Goal: Task Accomplishment & Management: Manage account settings

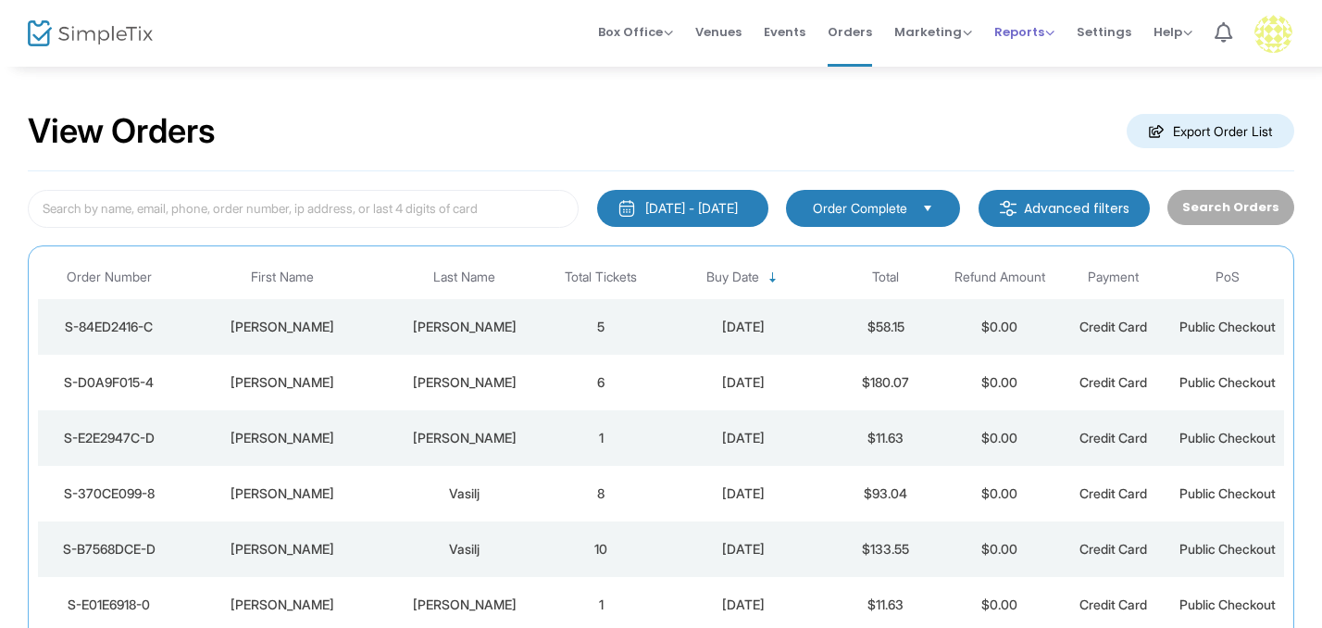
click at [1031, 34] on span "Reports" at bounding box center [1025, 32] width 60 height 18
click at [1030, 103] on li "Sales Reports" at bounding box center [1055, 99] width 120 height 36
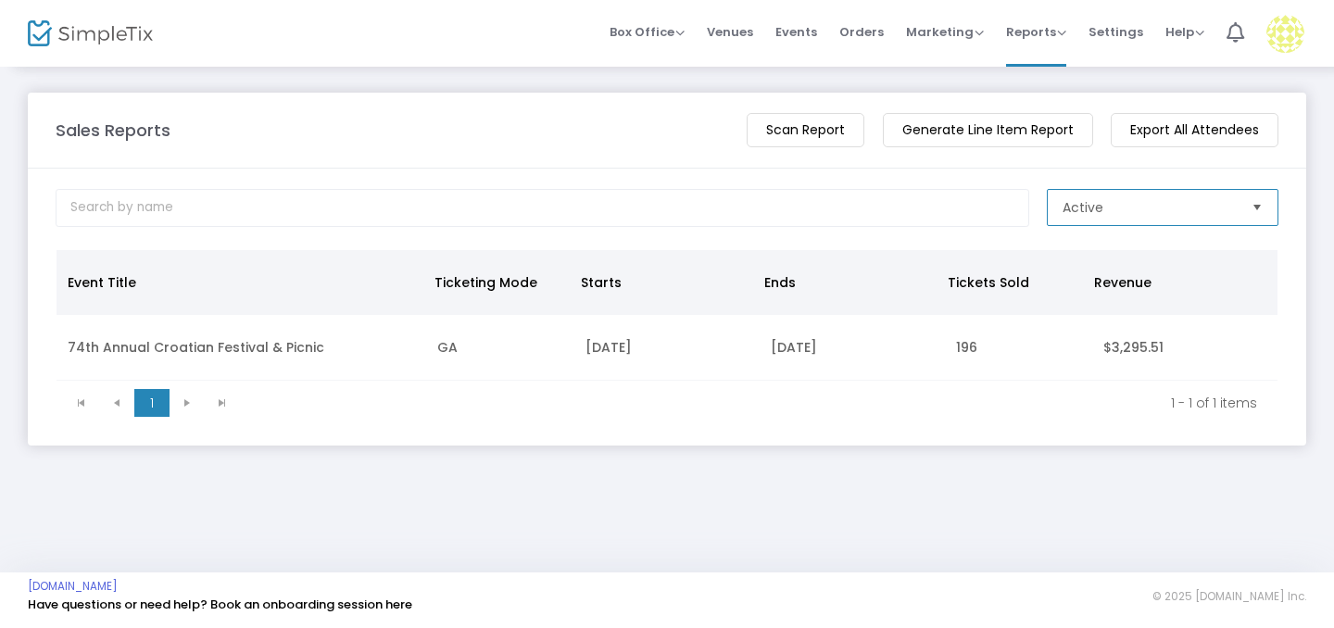
click at [1126, 209] on span "Active" at bounding box center [1149, 207] width 174 height 19
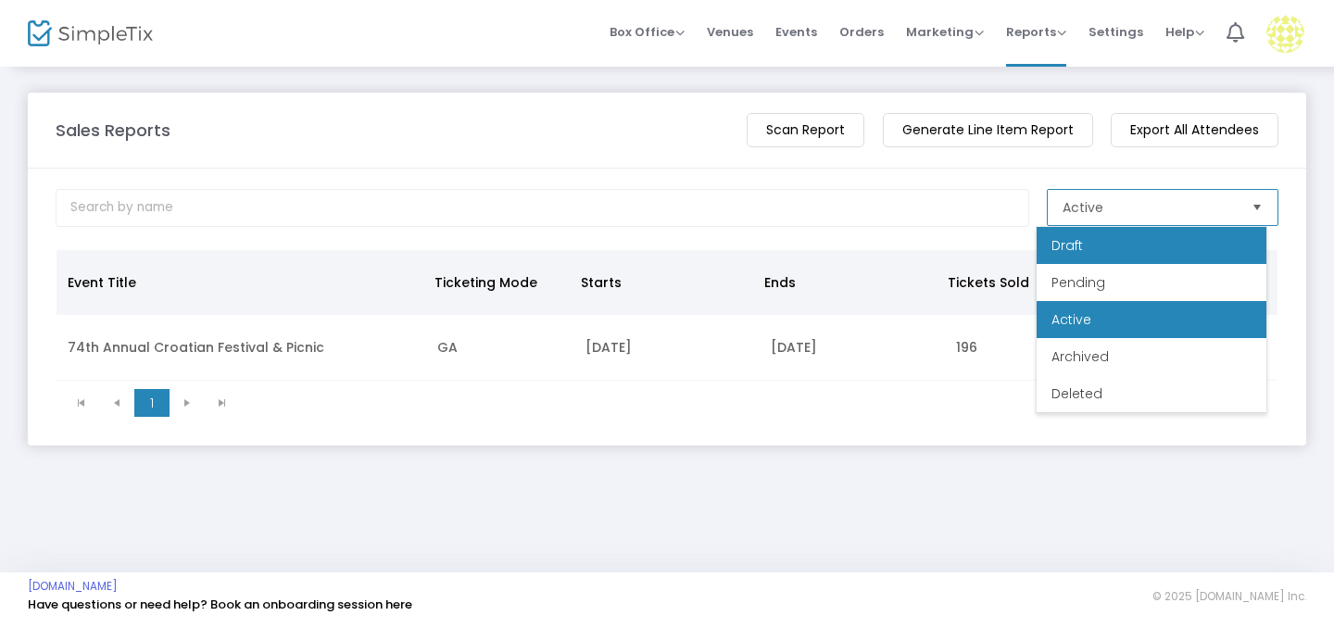
click at [1079, 259] on li "Draft" at bounding box center [1151, 245] width 230 height 37
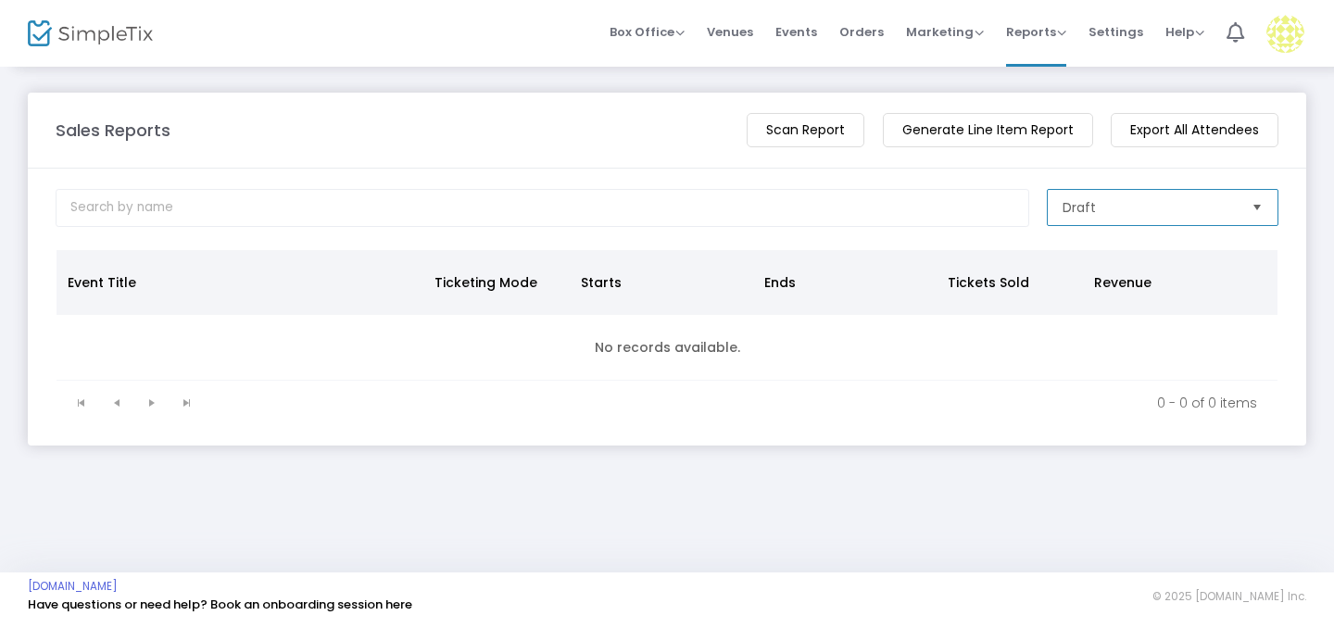
click at [1083, 213] on span "Draft" at bounding box center [1078, 207] width 33 height 19
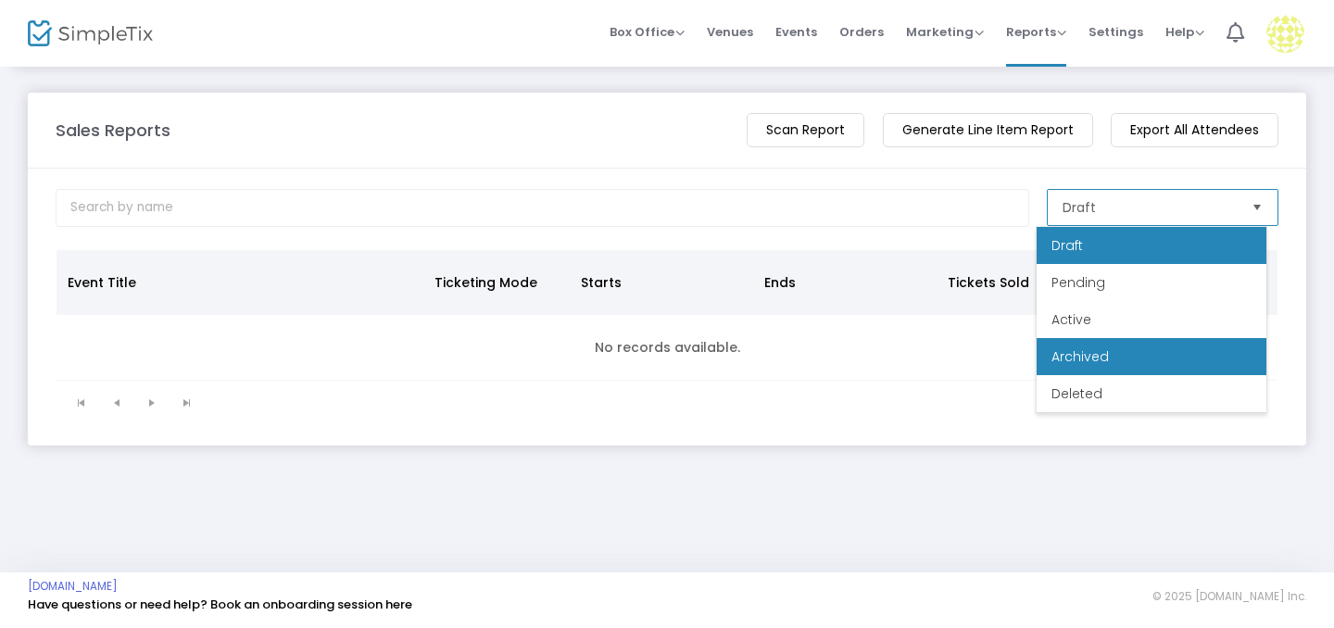
click at [1105, 357] on span "Archived" at bounding box center [1079, 356] width 57 height 19
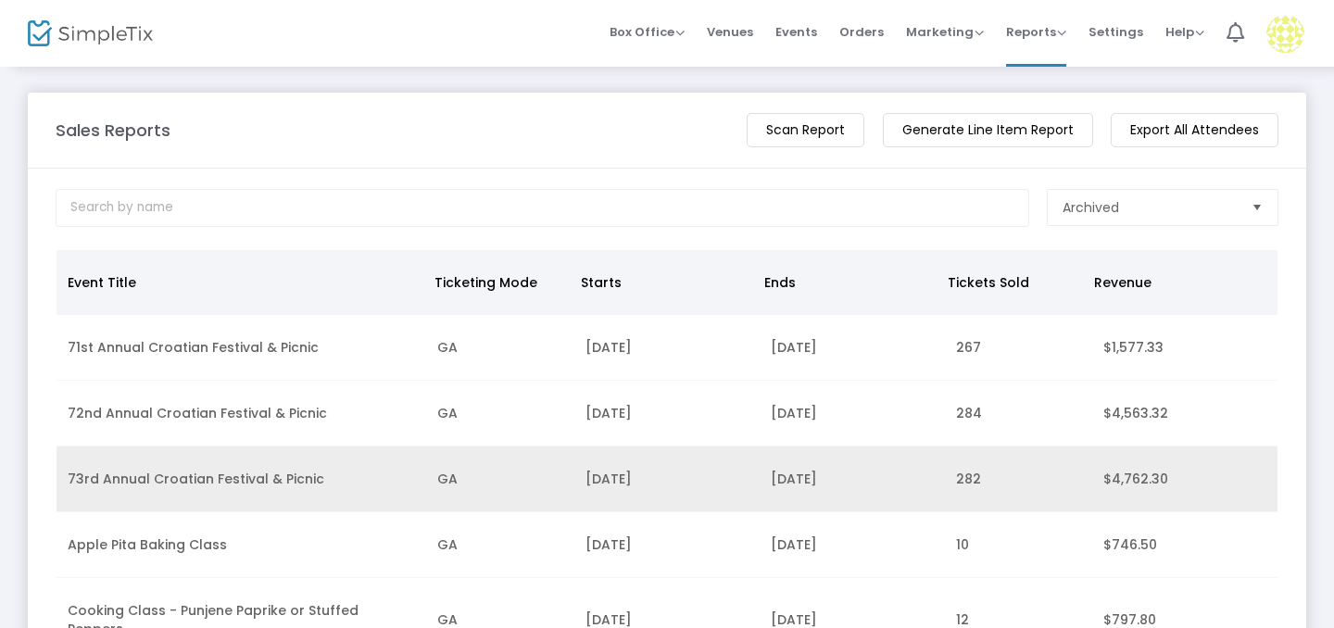
click at [276, 477] on td "73rd Annual Croatian Festival & Picnic" at bounding box center [240, 479] width 369 height 66
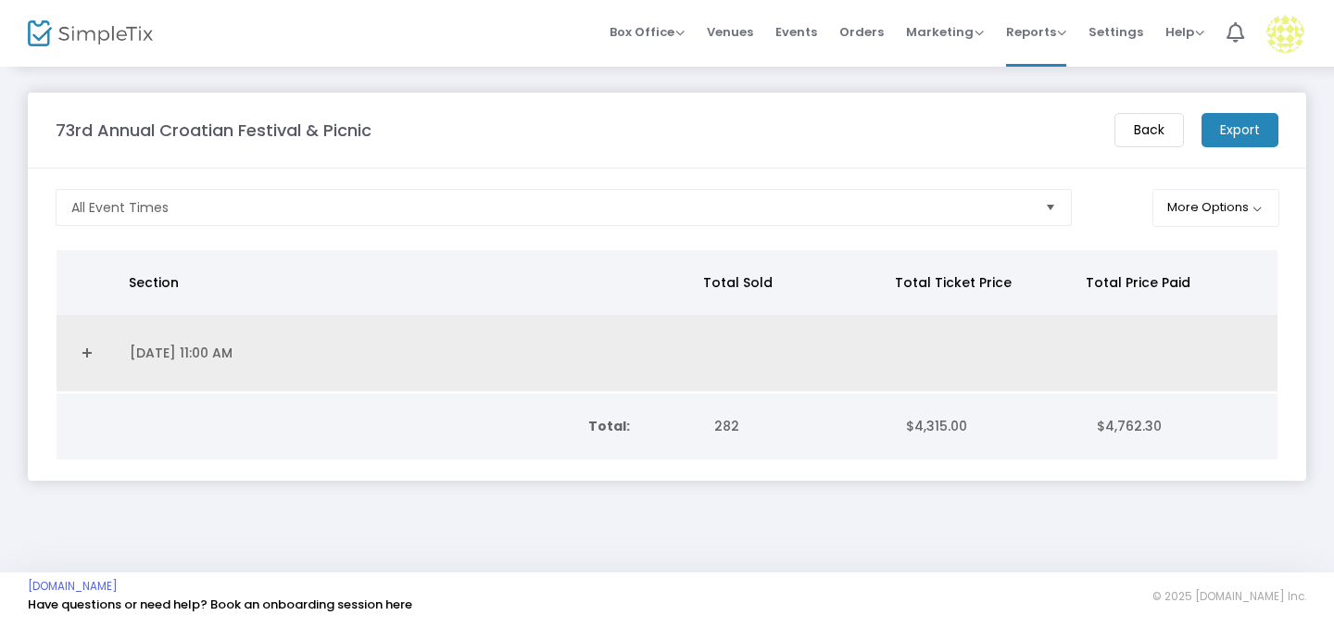
click at [81, 348] on link "Expand Details" at bounding box center [88, 353] width 40 height 30
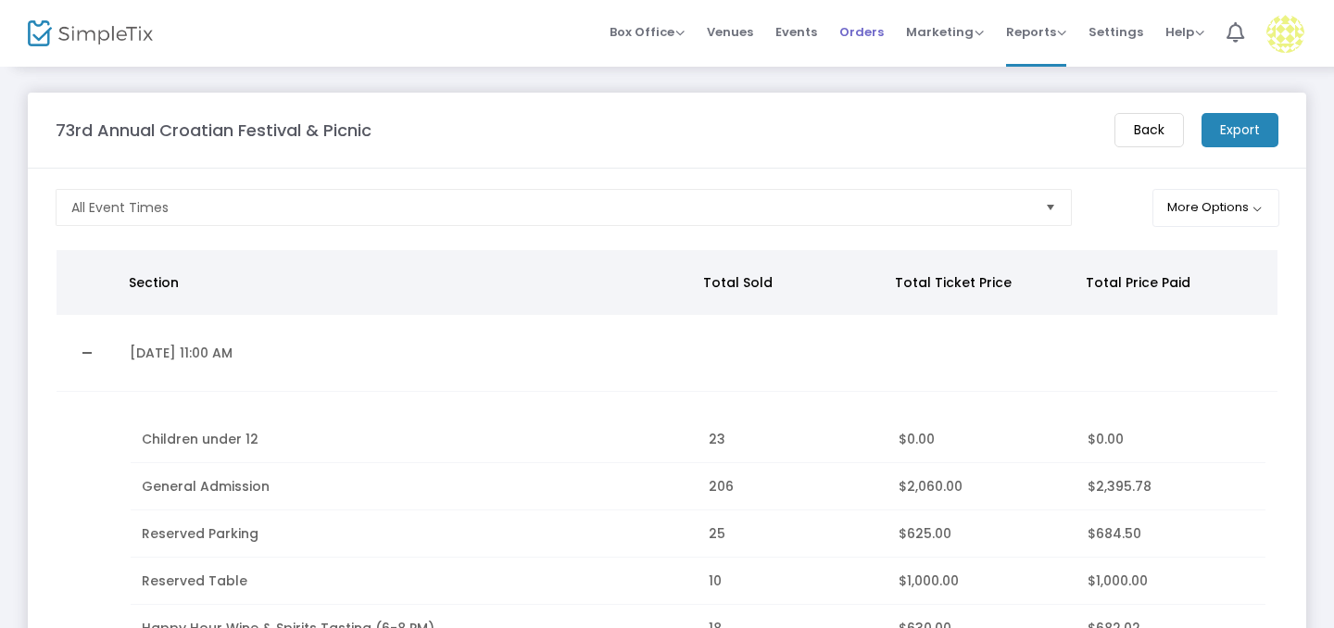
click at [865, 25] on span "Orders" at bounding box center [861, 31] width 44 height 47
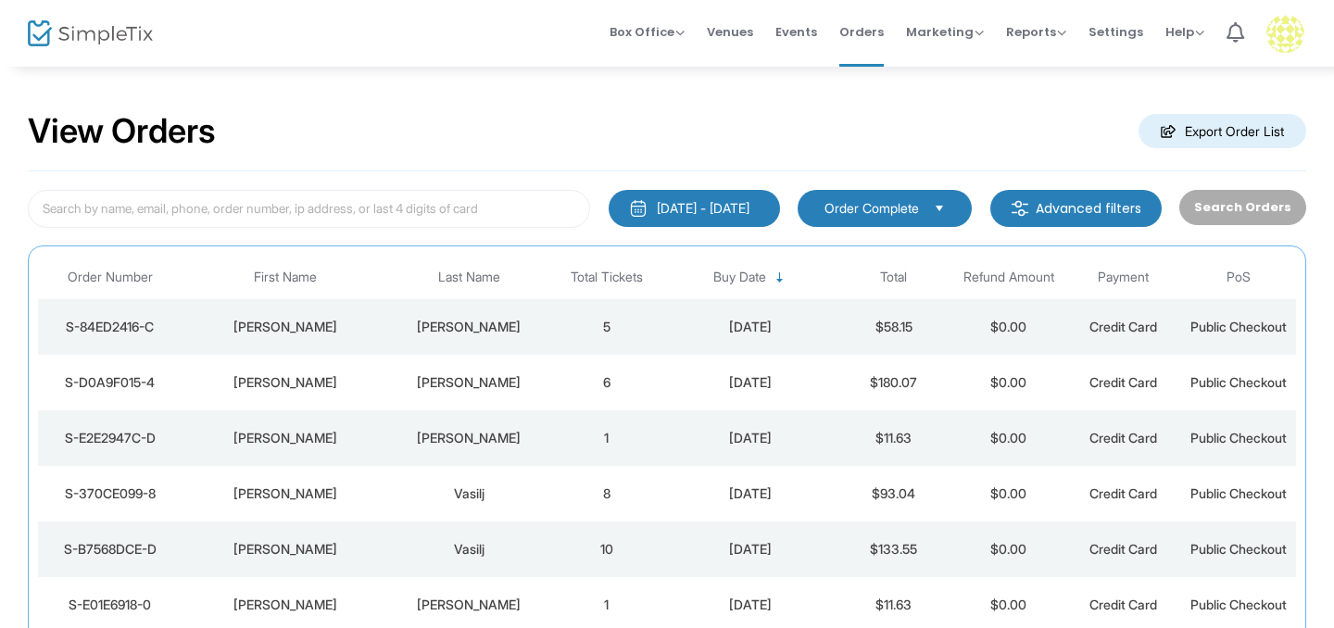
click at [726, 211] on div "7/22/2025 - 8/21/2025" at bounding box center [703, 208] width 93 height 19
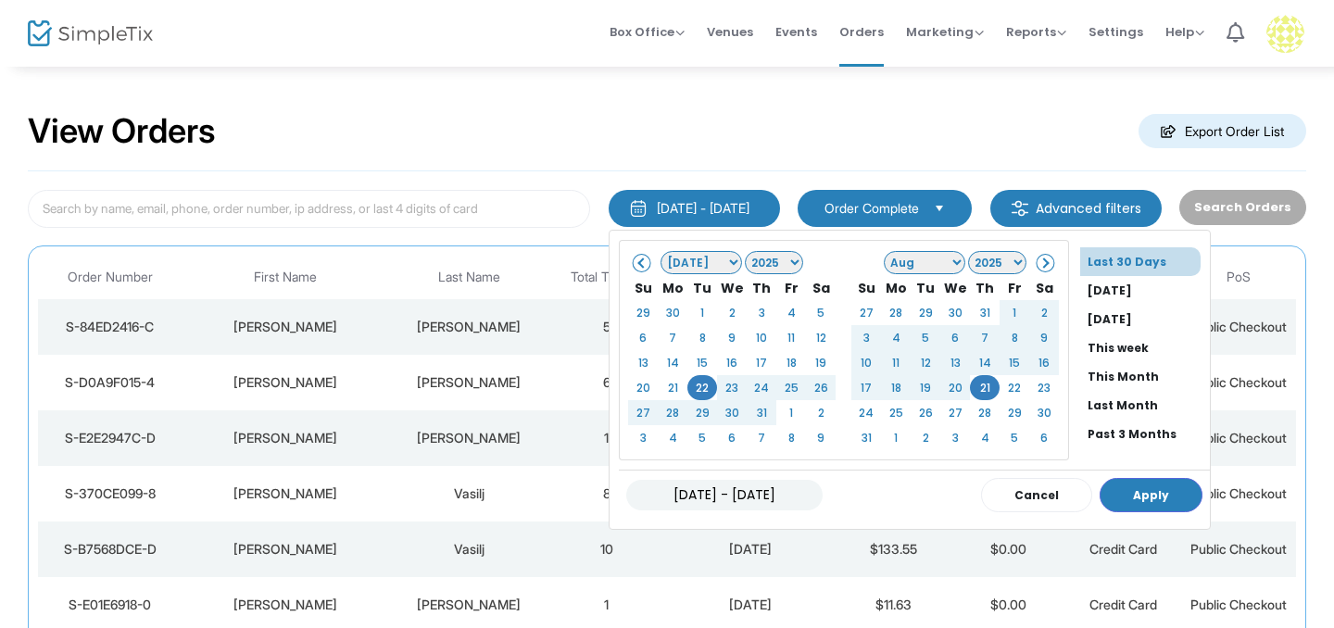
click at [968, 264] on select "2025 2026 2027 2028 2029 2030 2031 2032 2033 2034 2035 2036 2037 2038 2039 2040…" at bounding box center [997, 262] width 58 height 23
click at [637, 263] on span at bounding box center [642, 262] width 10 height 10
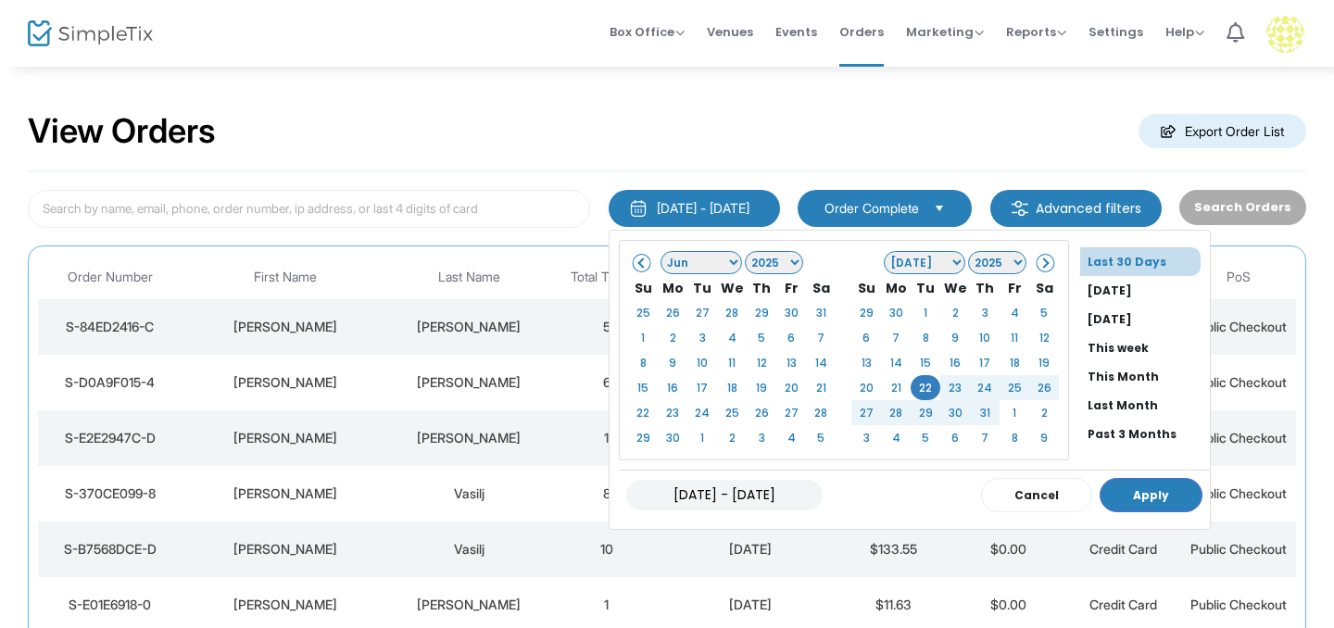
click at [637, 263] on span at bounding box center [642, 262] width 10 height 10
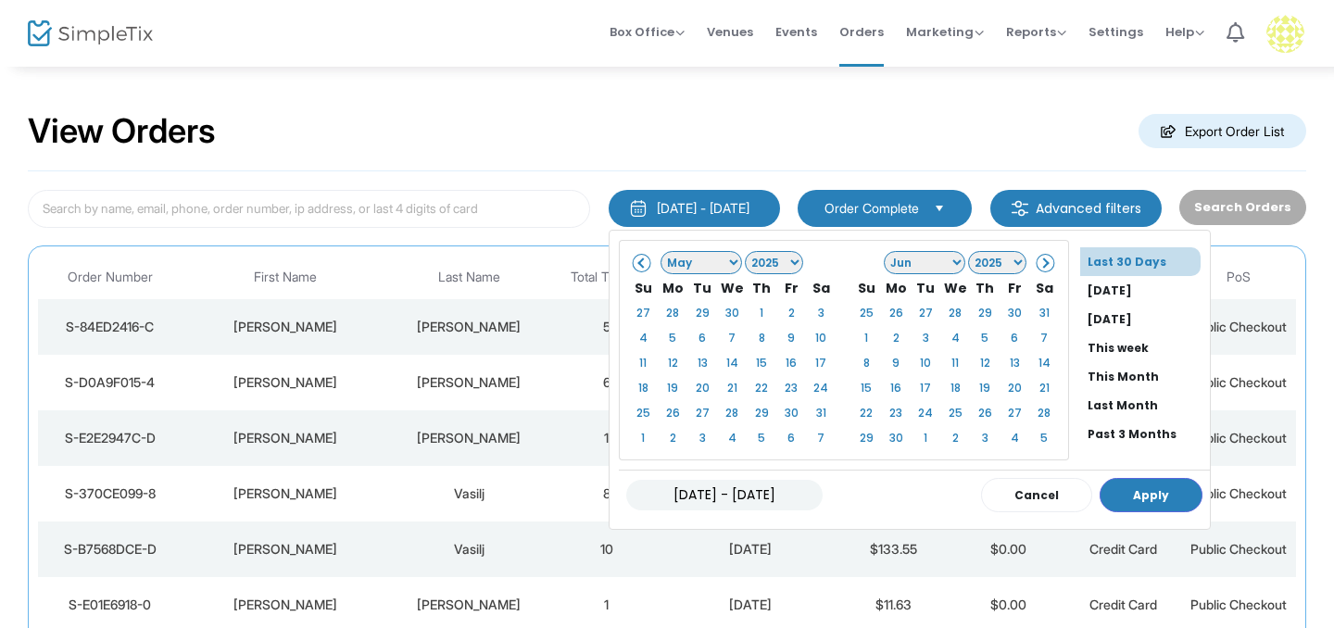
click at [637, 263] on span at bounding box center [642, 262] width 10 height 10
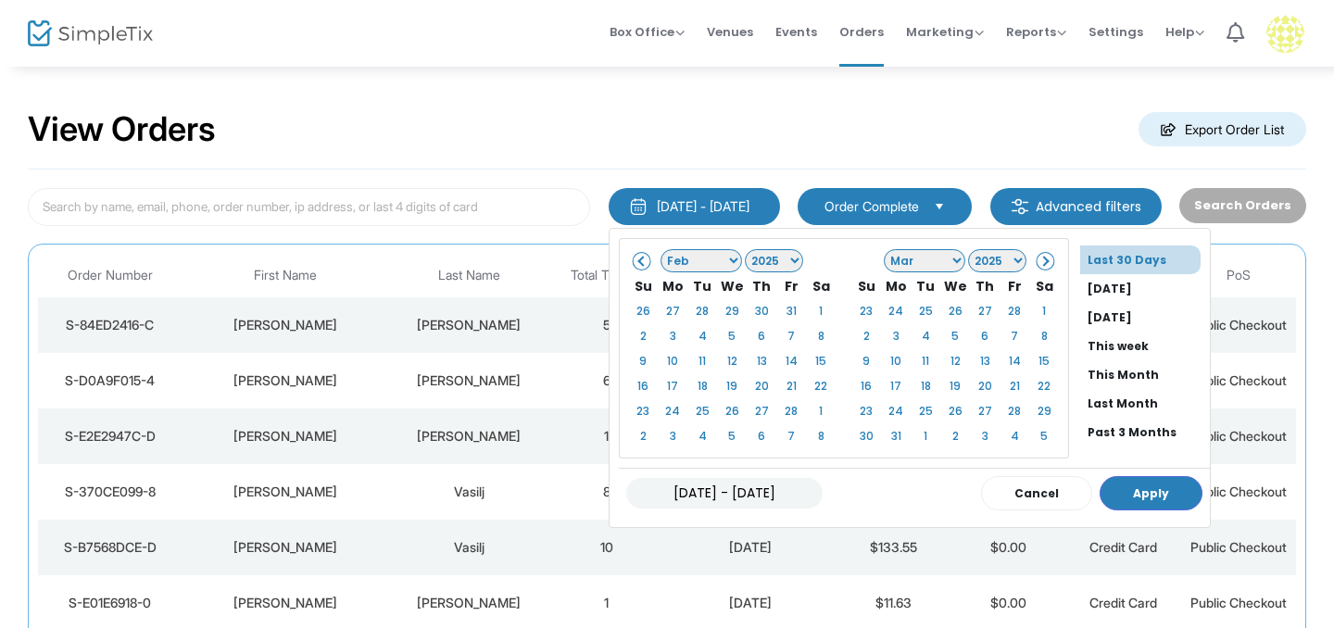
scroll to position [4, 0]
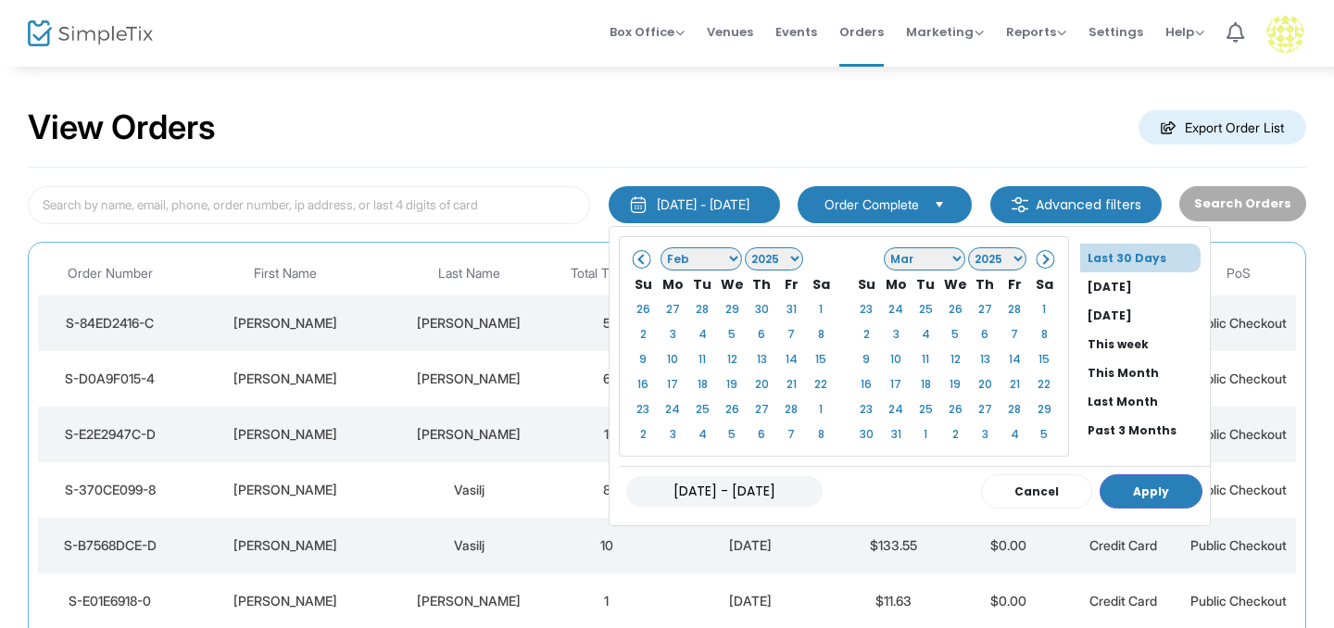
click at [637, 263] on span at bounding box center [642, 259] width 10 height 10
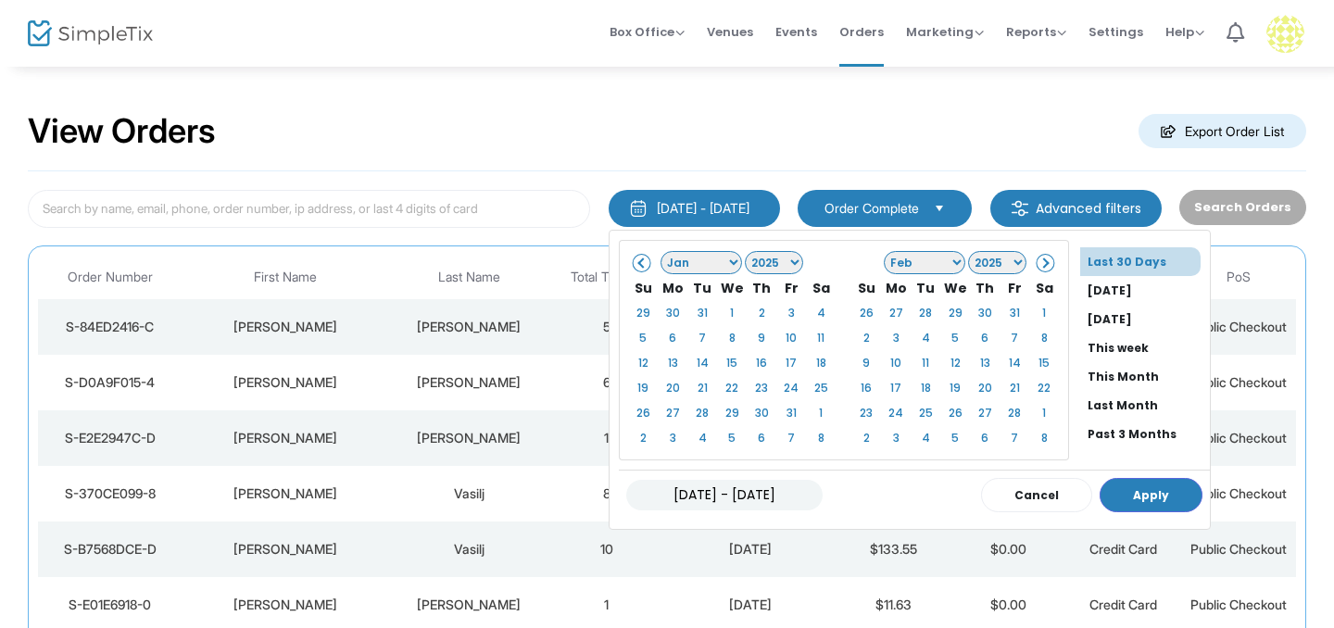
click at [637, 263] on span at bounding box center [642, 262] width 10 height 10
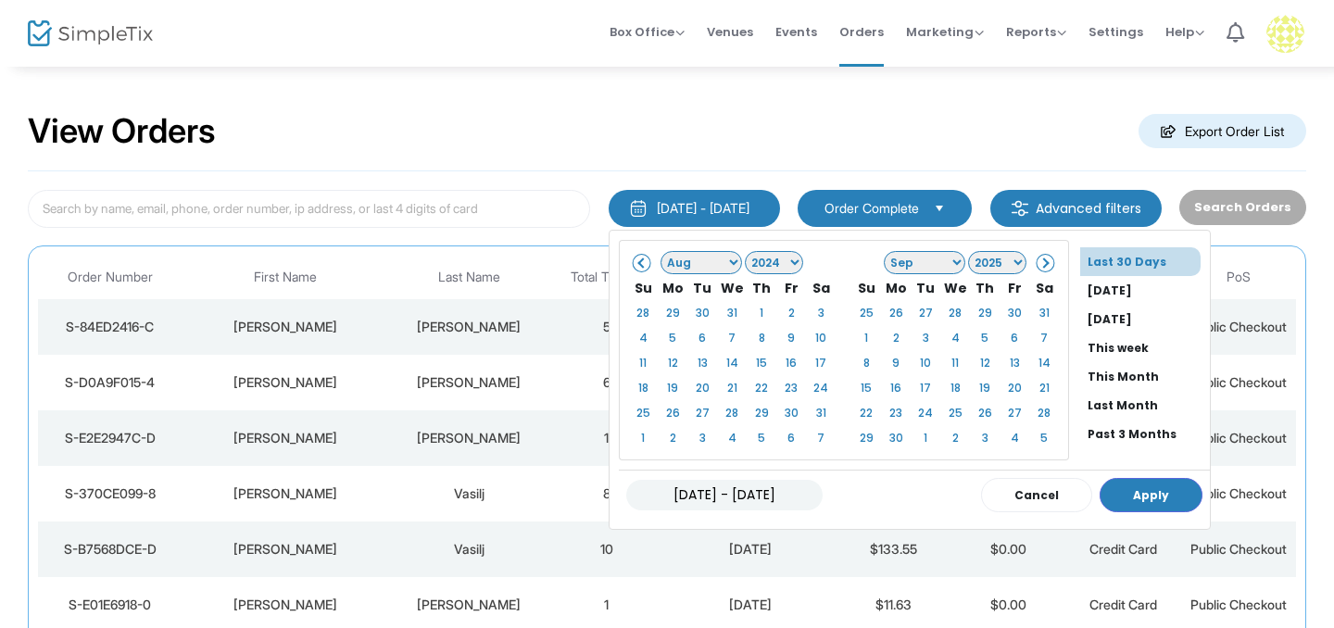
click at [883, 262] on select "Jan Feb Mar Apr May Jun Jul Aug Sep Oct Nov Dec" at bounding box center [923, 262] width 81 height 23
click at [968, 263] on select "2025 2026 2027 2028 2029 2030 2031 2032 2033 2034 2035 2036 2037 2038 2039 2040…" at bounding box center [997, 262] width 58 height 23
click at [1099, 492] on button "Apply" at bounding box center [1150, 495] width 103 height 34
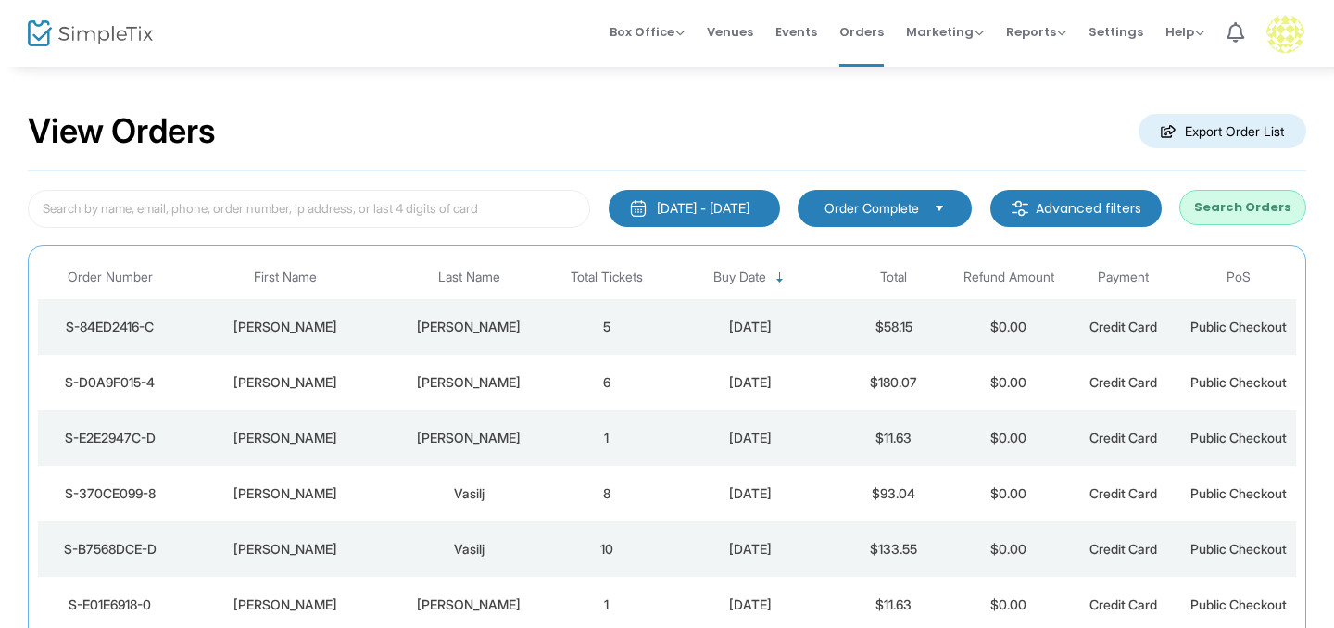
click at [1267, 211] on button "Search Orders" at bounding box center [1242, 207] width 127 height 35
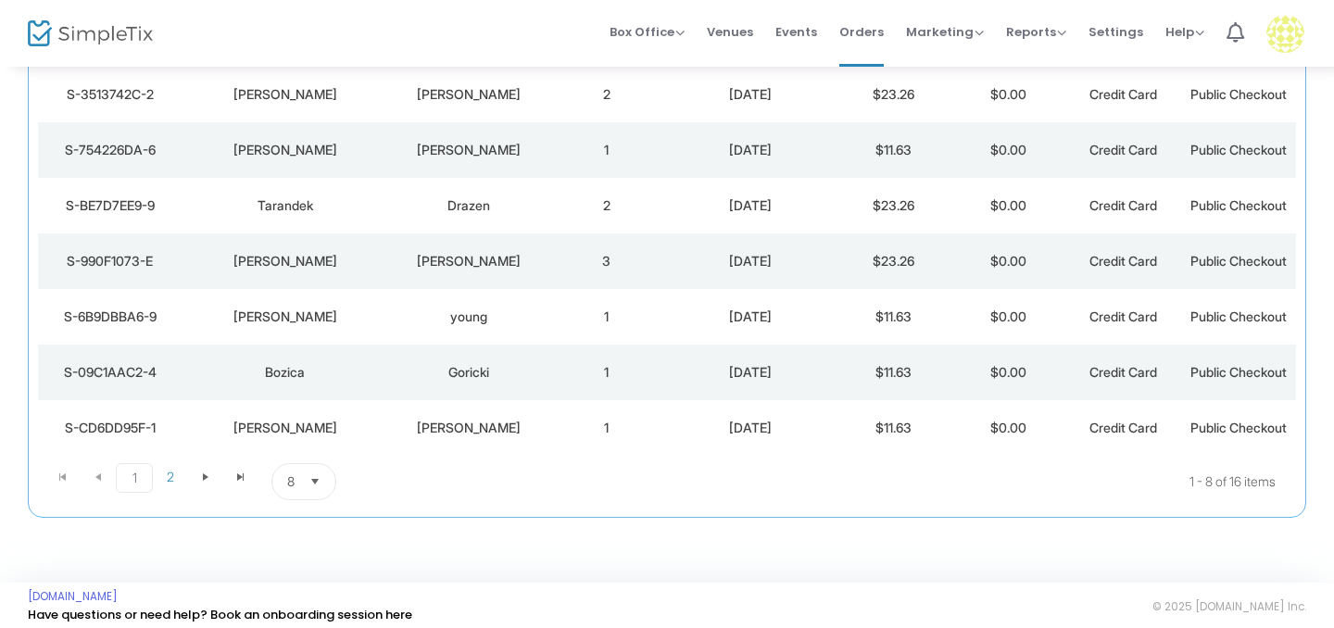
scroll to position [305, 0]
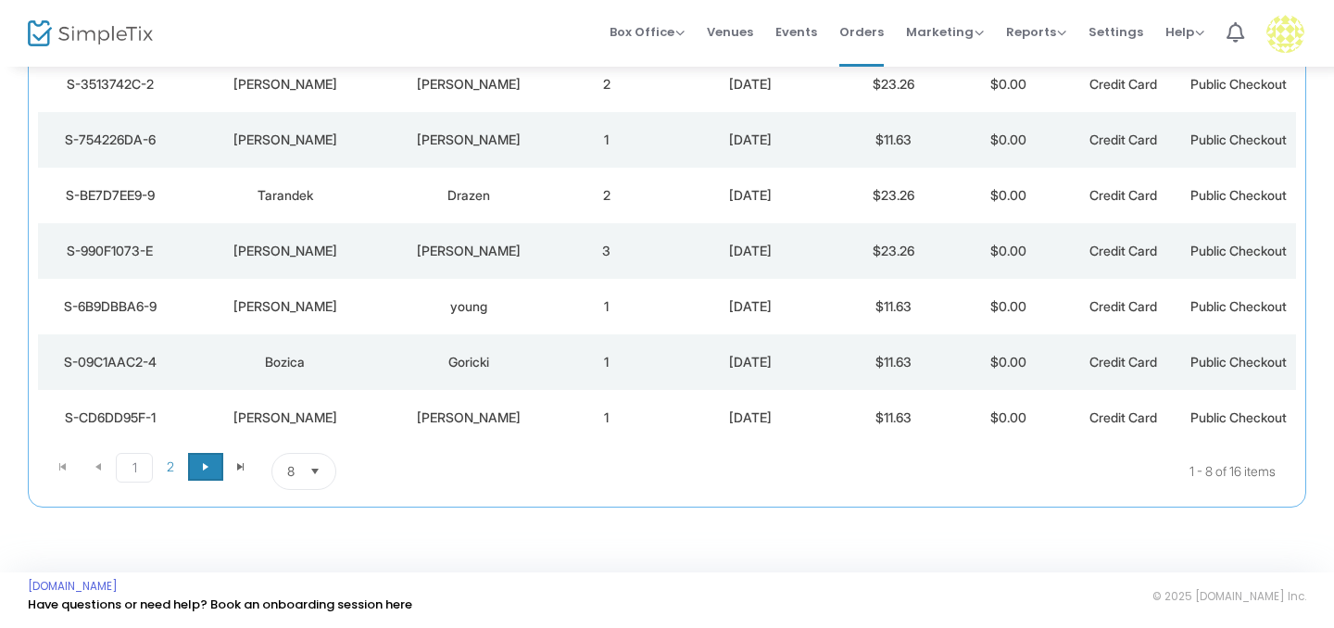
click at [213, 467] on span at bounding box center [205, 467] width 35 height 28
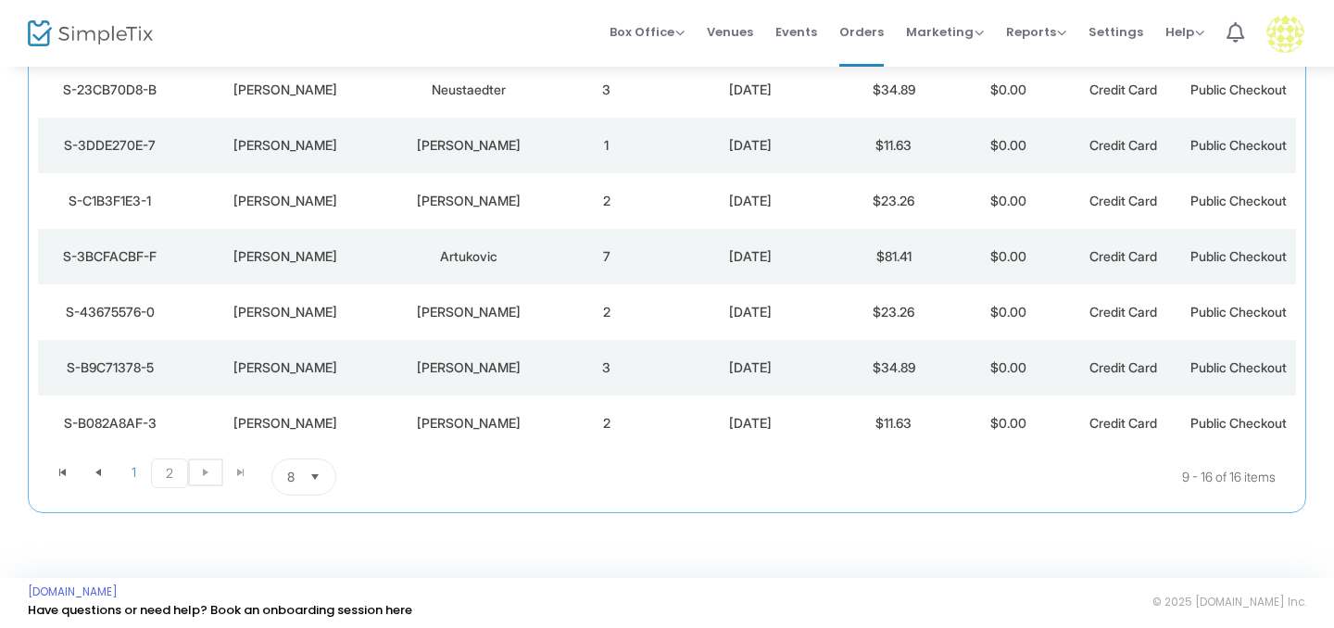
scroll to position [294, 0]
click at [457, 432] on td "Crnkovich" at bounding box center [468, 423] width 161 height 56
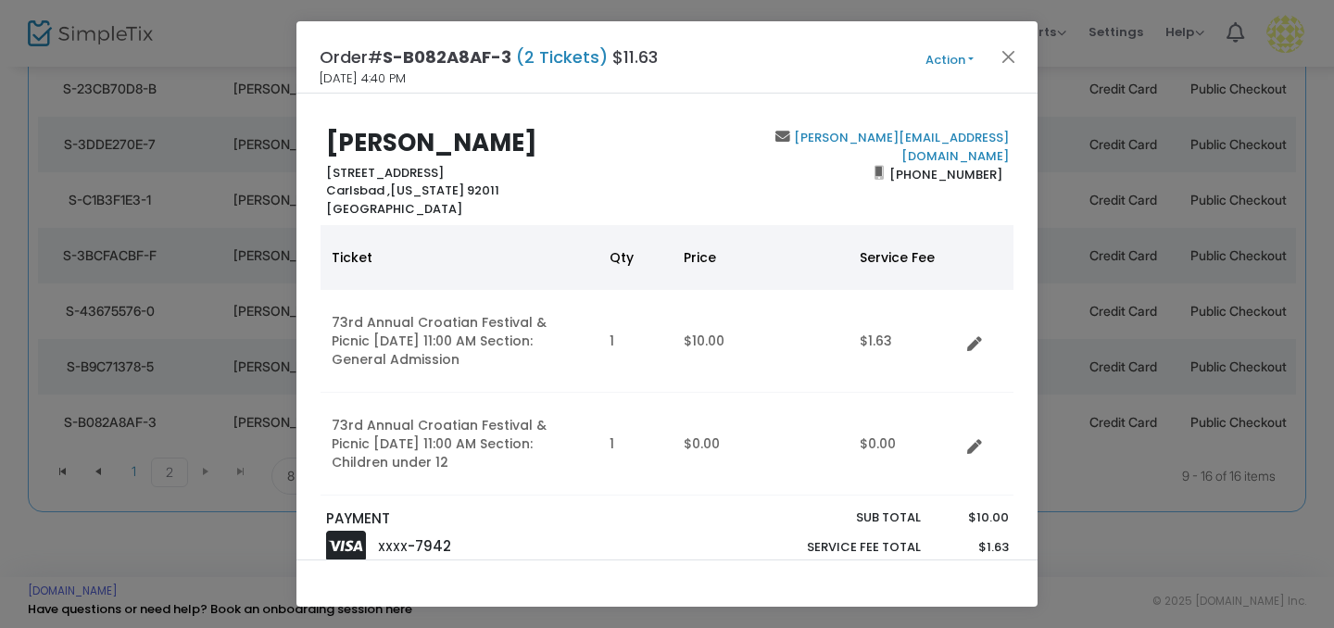
click at [195, 419] on ngb-modal-window "Order# S-B082A8AF-3 (2 Tickets) $11.63 9/20/2024 4:40 PM Action Mark Admitted E…" at bounding box center [667, 314] width 1334 height 628
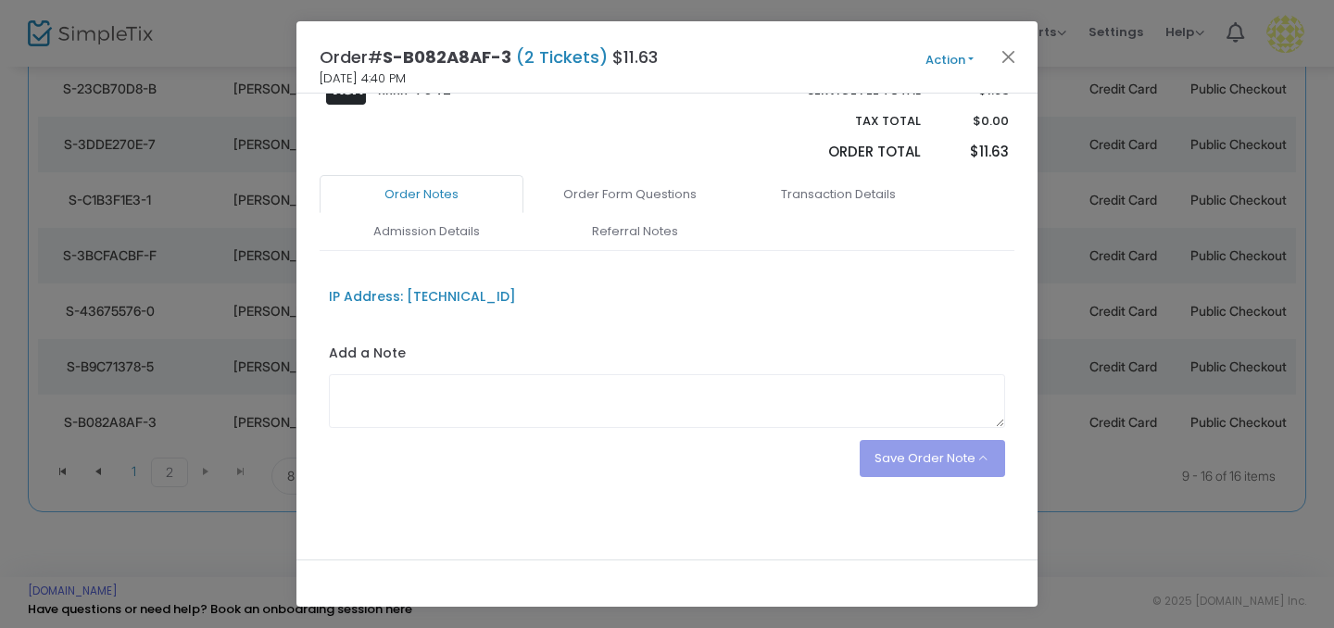
scroll to position [0, 0]
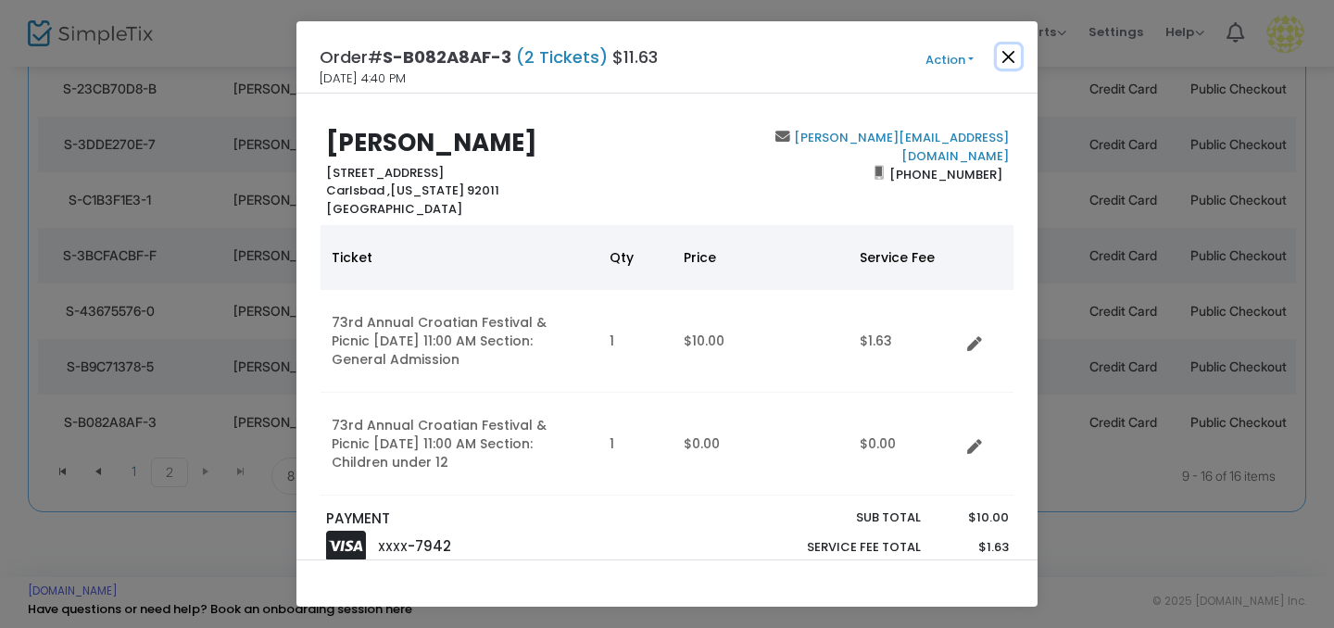
click at [1002, 56] on button "Close" at bounding box center [1008, 56] width 24 height 24
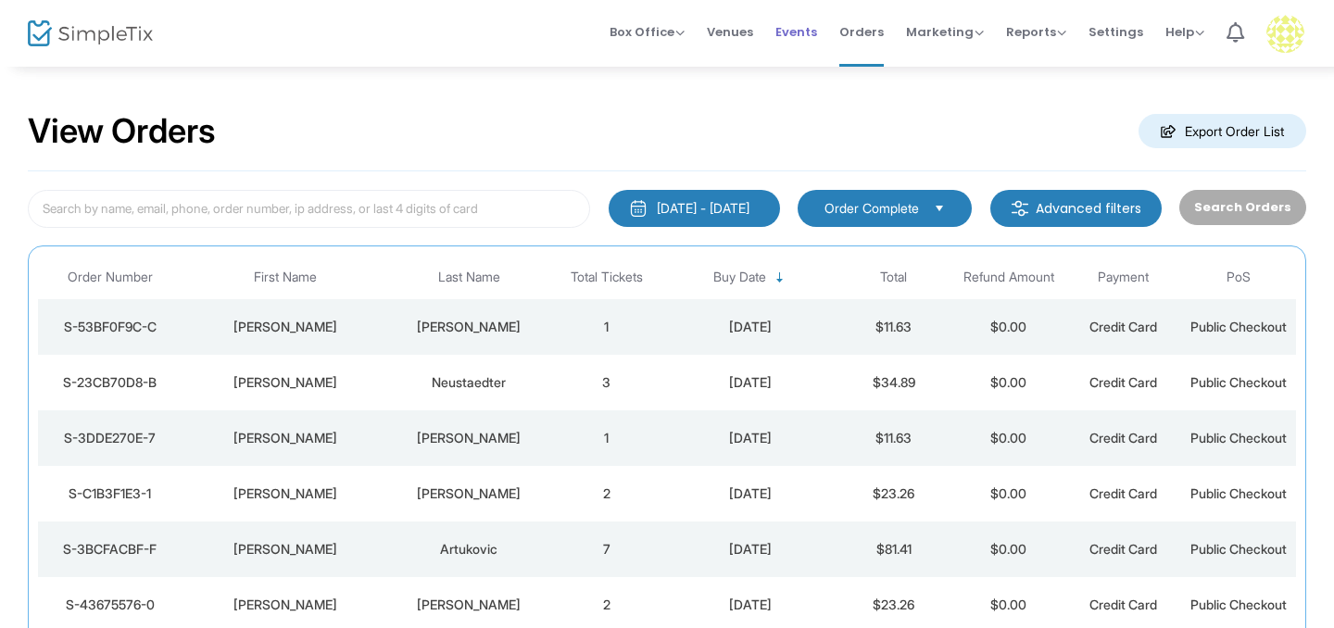
click at [795, 33] on span "Events" at bounding box center [796, 31] width 42 height 47
